Goal: Information Seeking & Learning: Learn about a topic

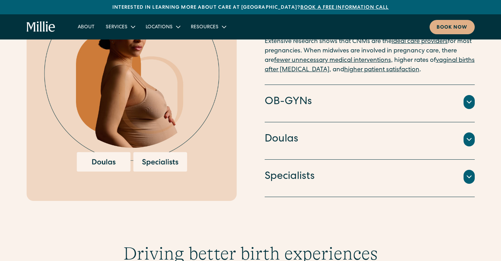
scroll to position [822, 0]
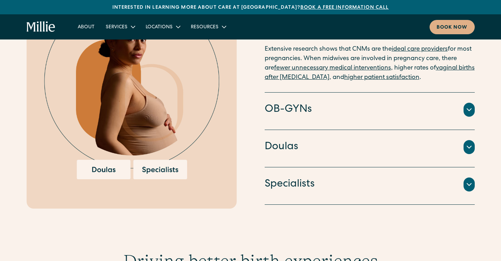
click at [320, 192] on div "An integrated team of lactation consultants, nutritionists, therapists, and oth…" at bounding box center [369, 193] width 210 height 3
click at [317, 182] on div "Specialists" at bounding box center [369, 184] width 210 height 15
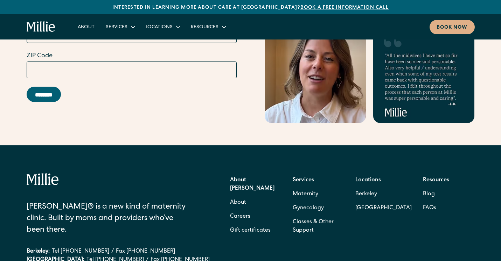
scroll to position [2815, 0]
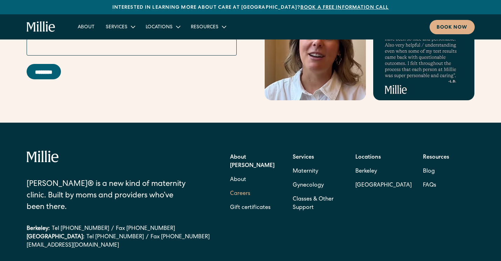
click at [245, 187] on link "Careers" at bounding box center [240, 194] width 20 height 14
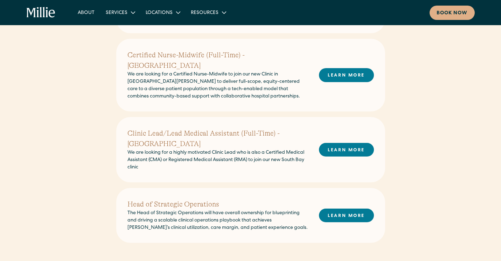
scroll to position [250, 0]
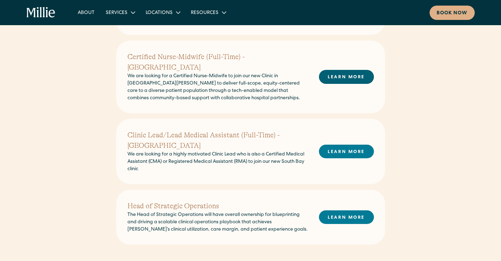
click at [347, 75] on link "LEARN MORE" at bounding box center [346, 77] width 55 height 14
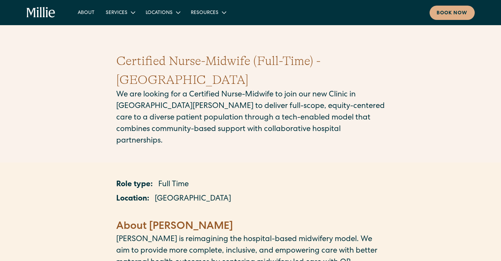
click at [46, 13] on icon "home" at bounding box center [41, 12] width 29 height 11
